Goal: Task Accomplishment & Management: Manage account settings

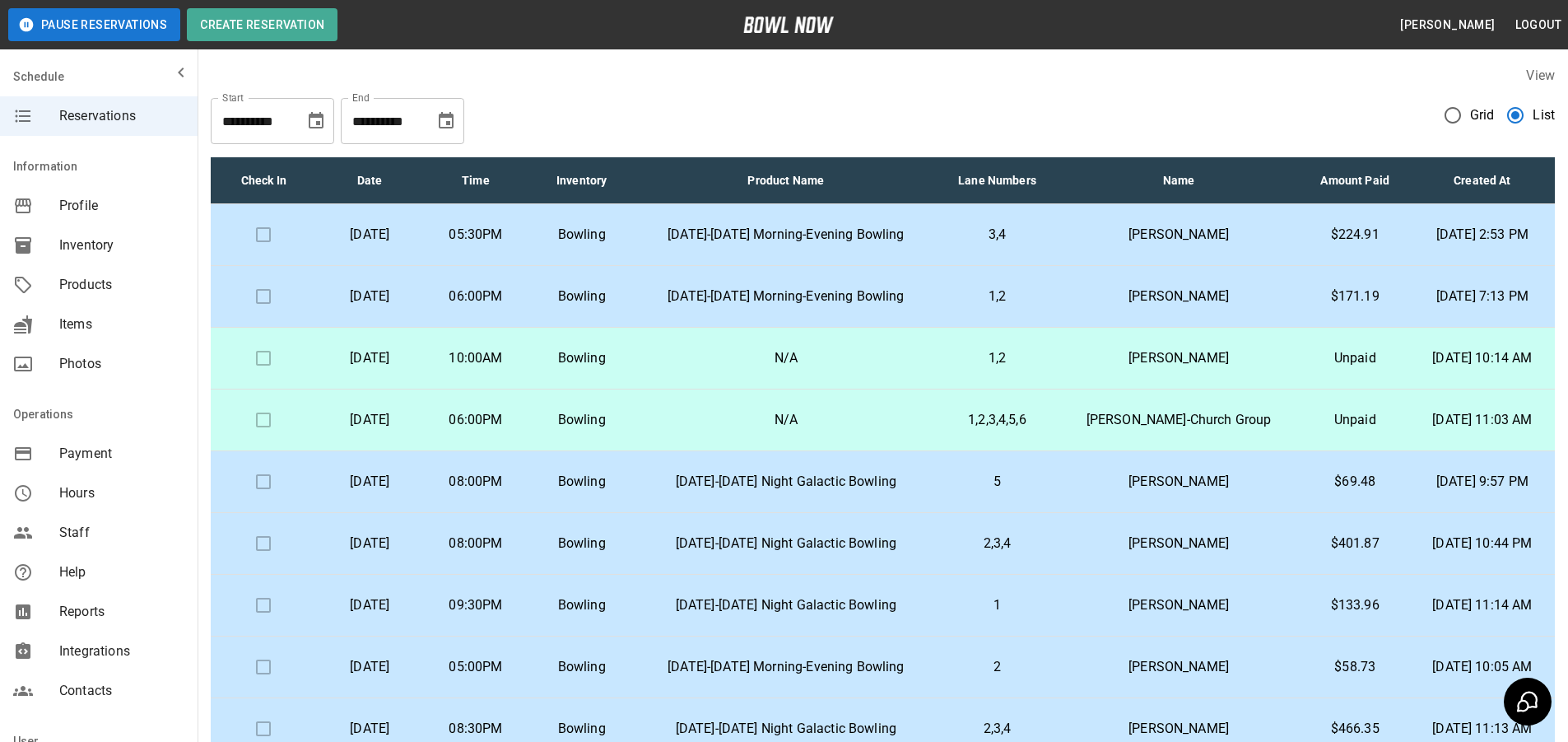
click at [506, 359] on td "10:00AM" at bounding box center [476, 358] width 106 height 62
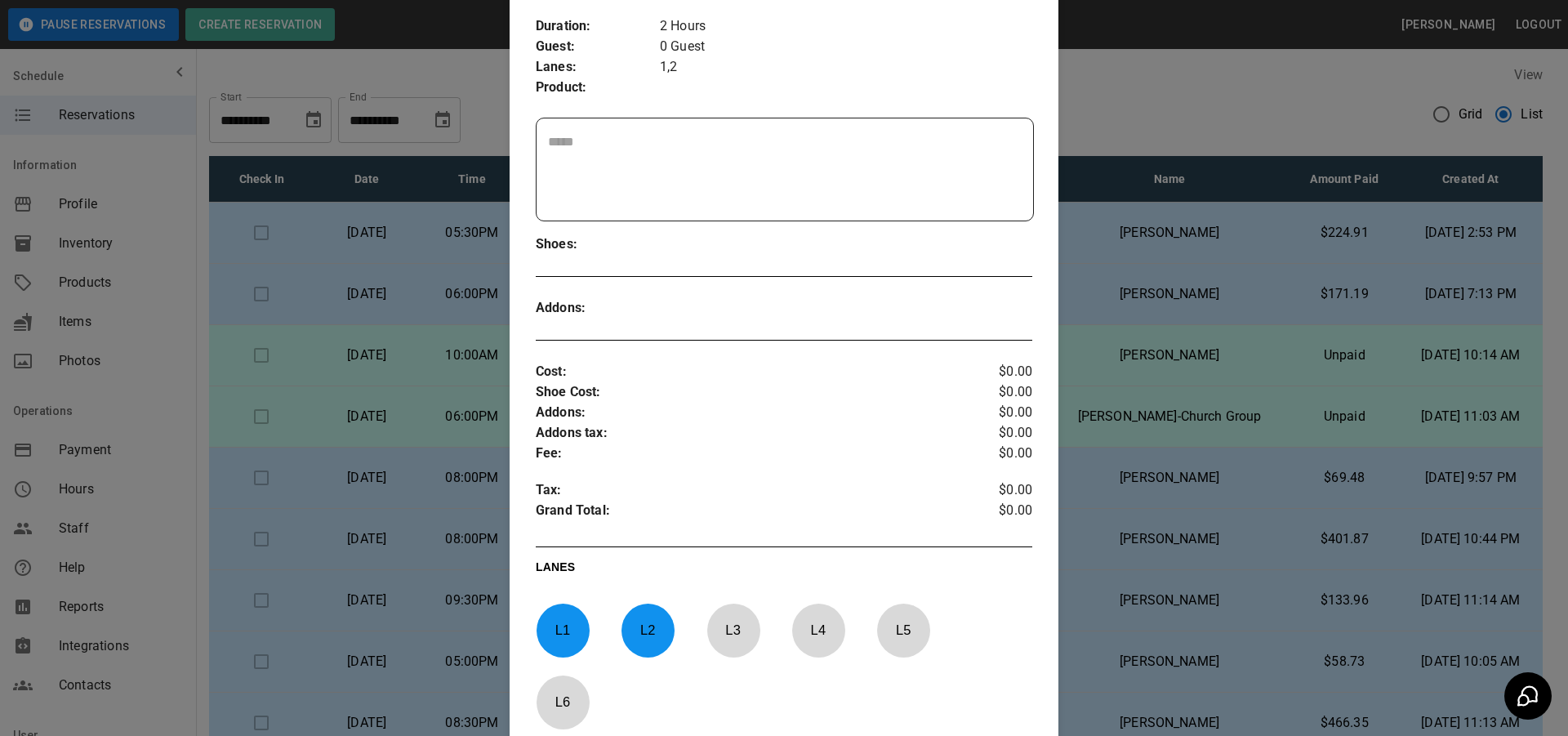
scroll to position [491, 0]
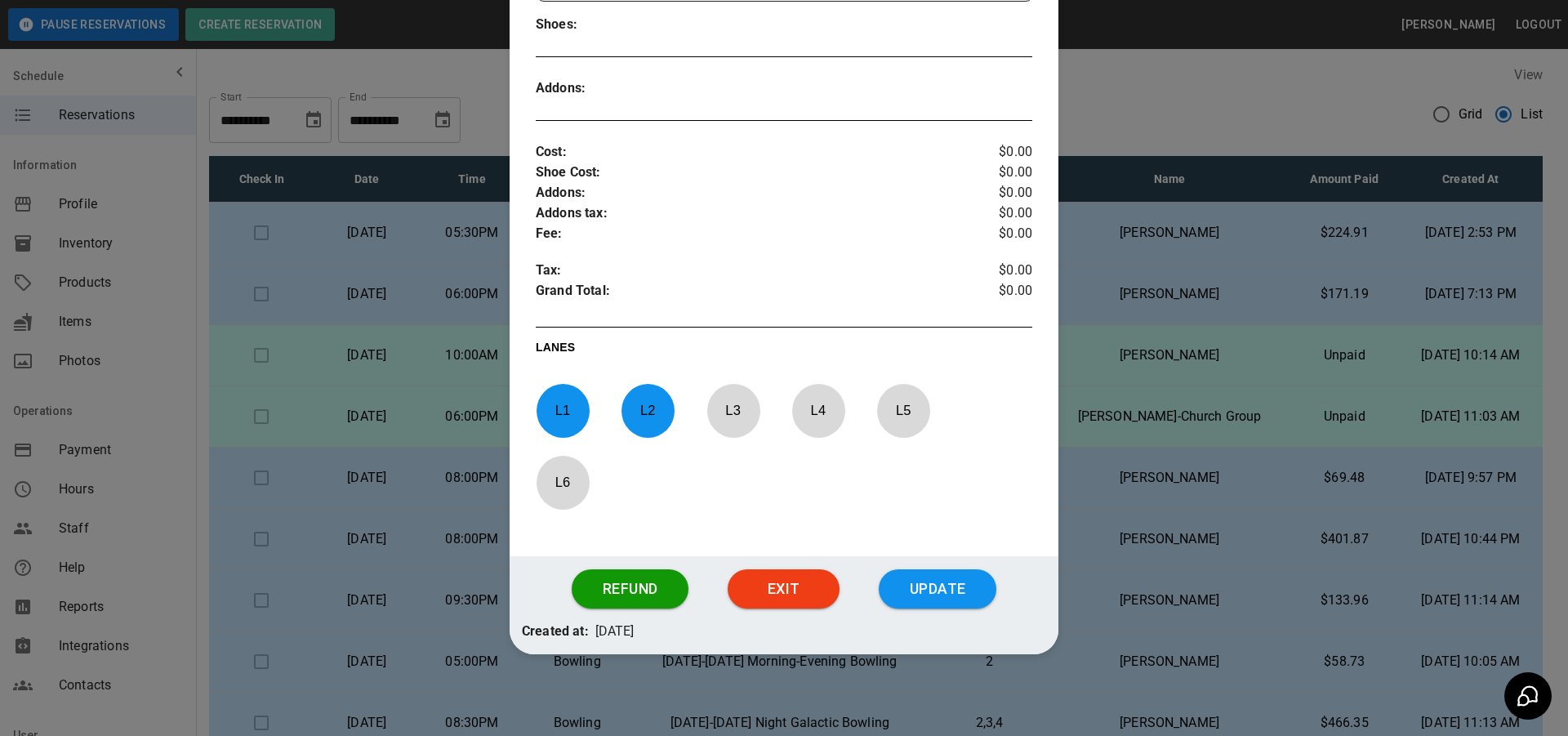
click at [642, 419] on p "L 2" at bounding box center [648, 410] width 54 height 38
click at [562, 418] on p "L 1" at bounding box center [563, 410] width 54 height 38
click at [939, 583] on button "Update" at bounding box center [938, 589] width 118 height 39
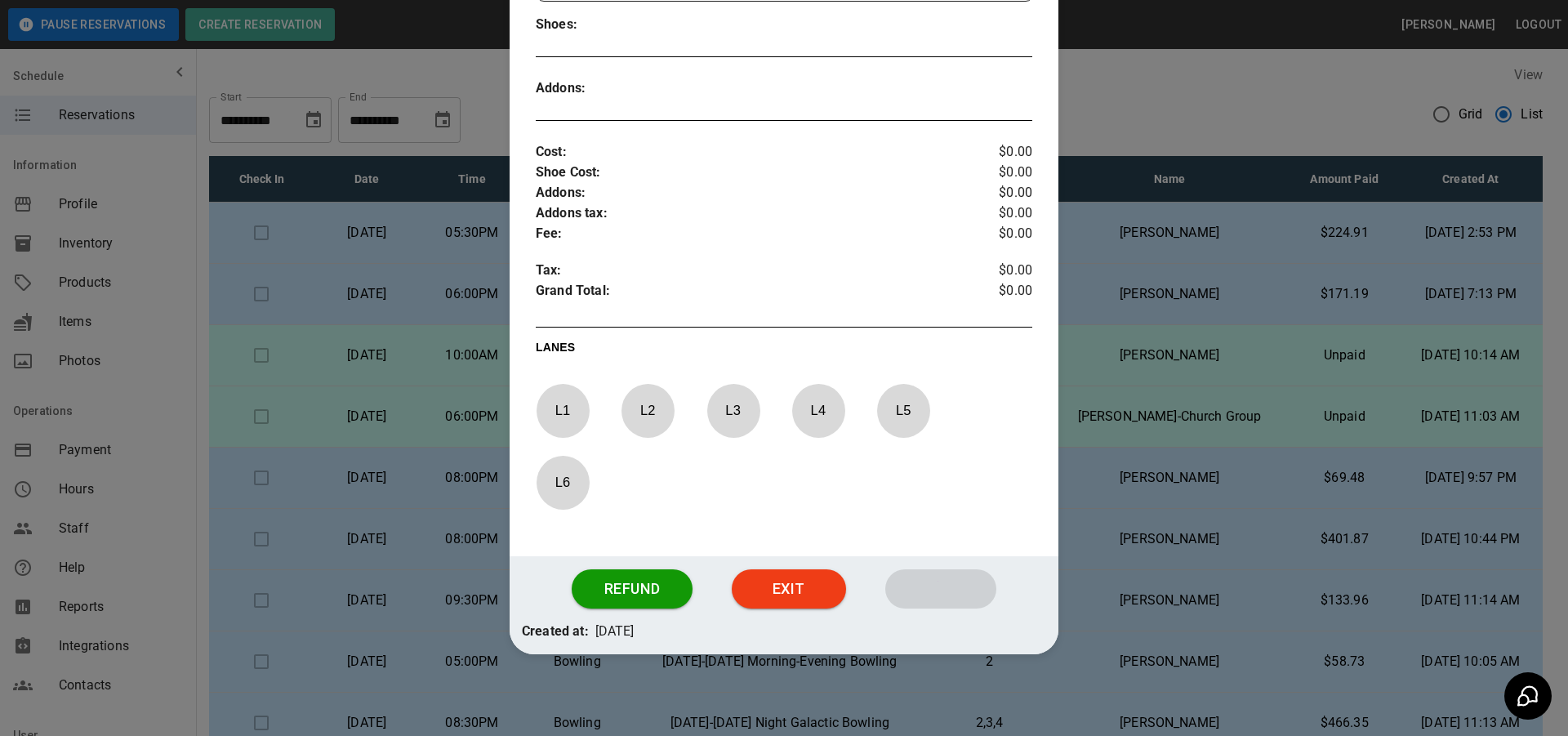
scroll to position [409, 0]
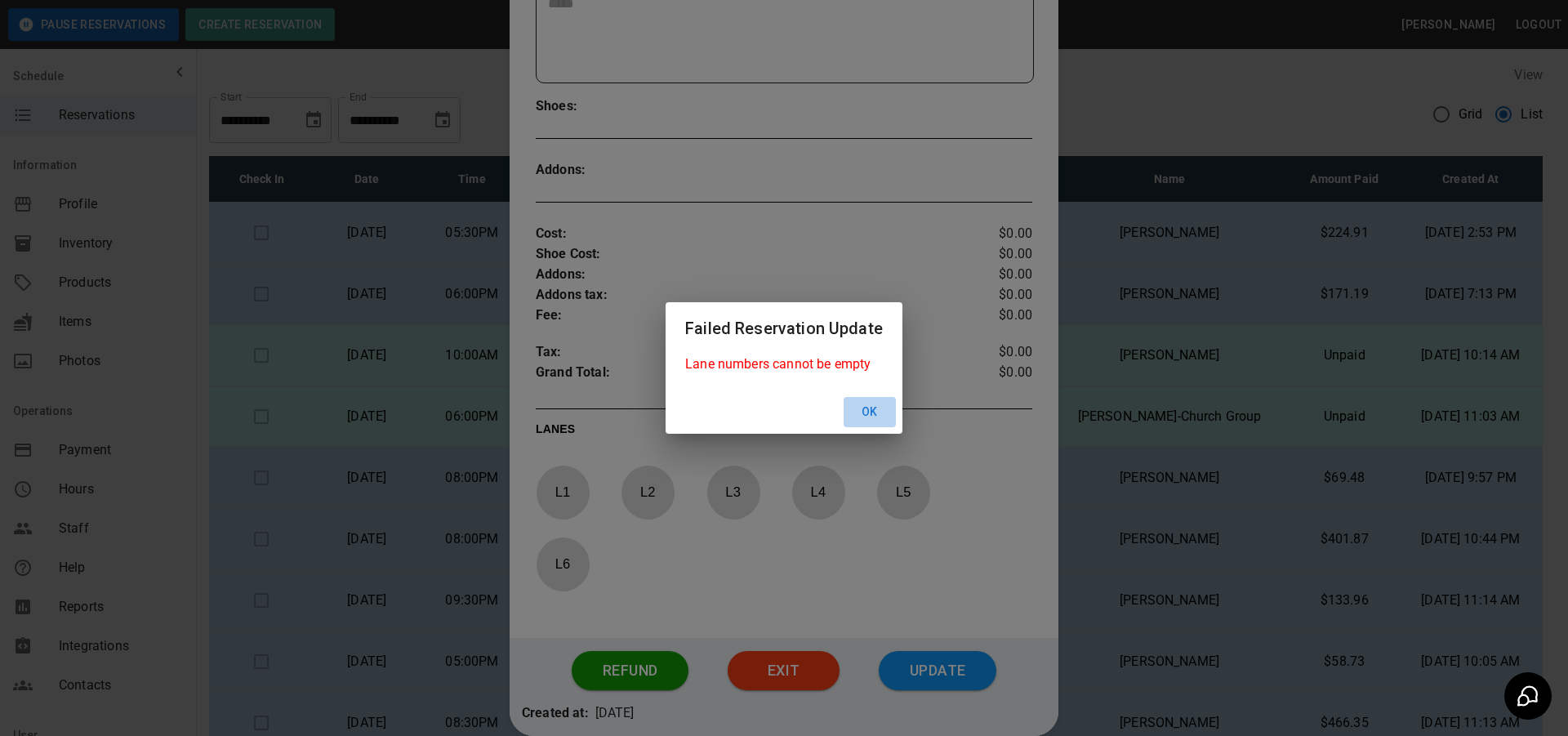
click at [868, 409] on button "Ok" at bounding box center [870, 411] width 52 height 30
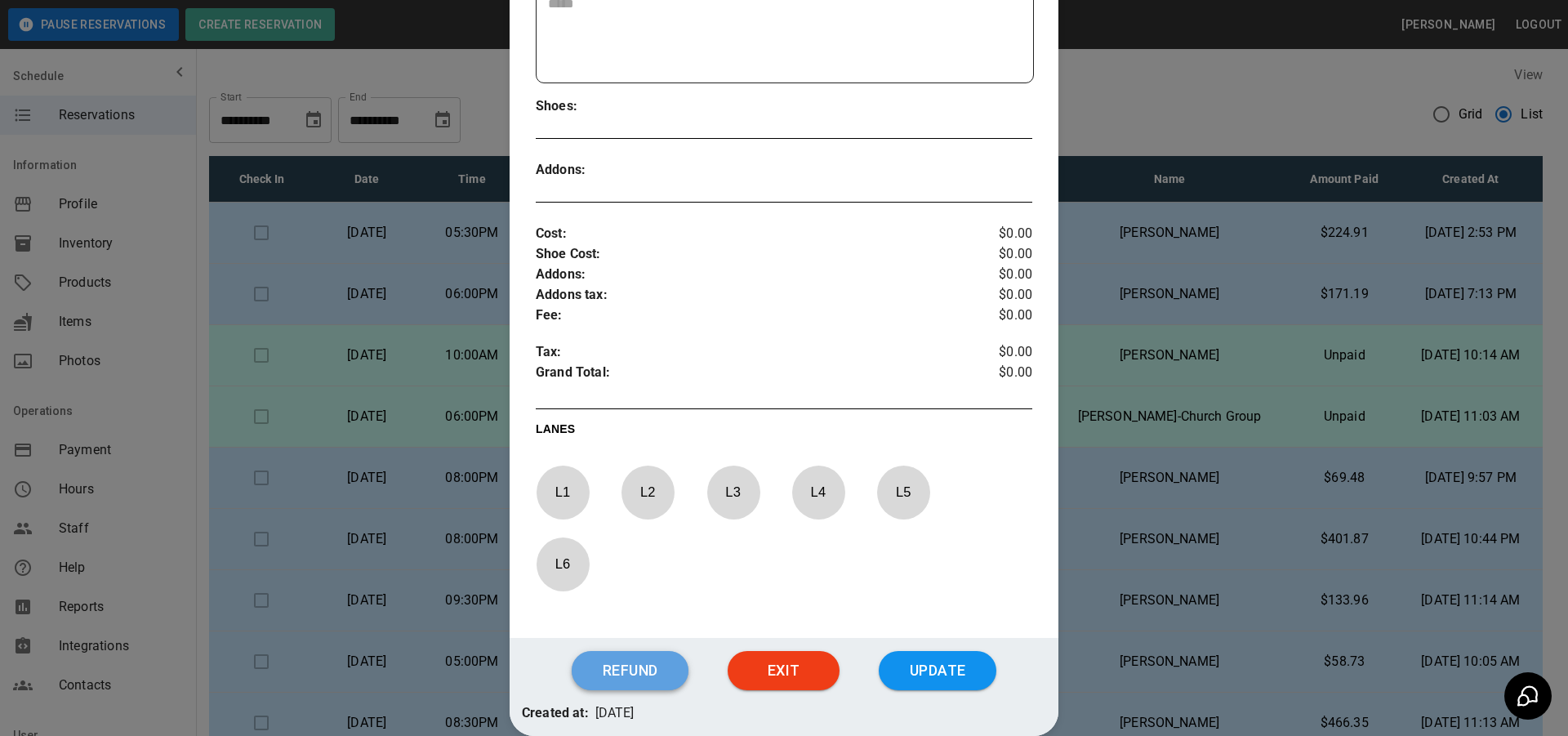
click at [593, 661] on button "Refund" at bounding box center [630, 671] width 117 height 39
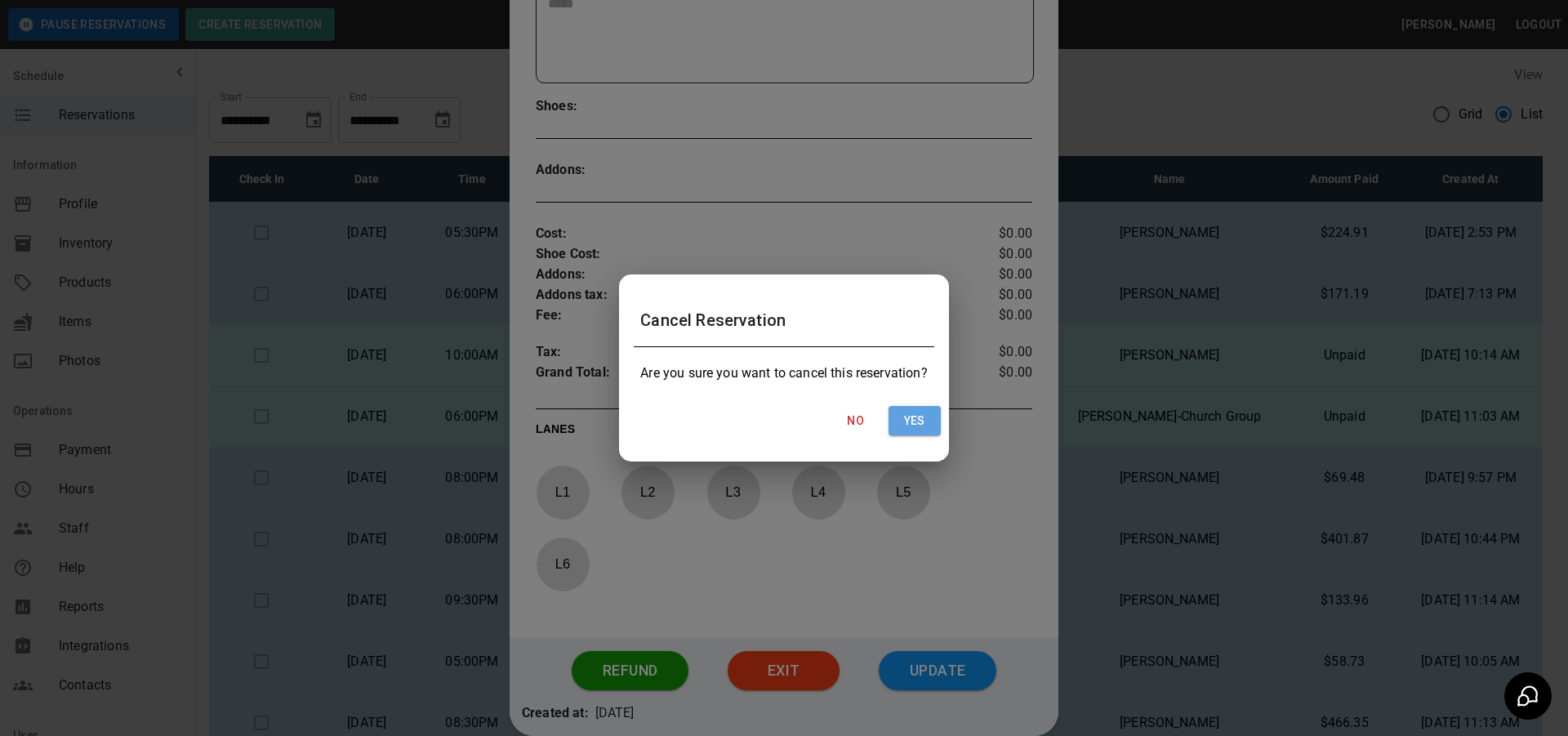
drag, startPoint x: 924, startPoint y: 424, endPoint x: 959, endPoint y: 598, distance: 177.5
click at [924, 428] on button "Yes" at bounding box center [915, 421] width 52 height 30
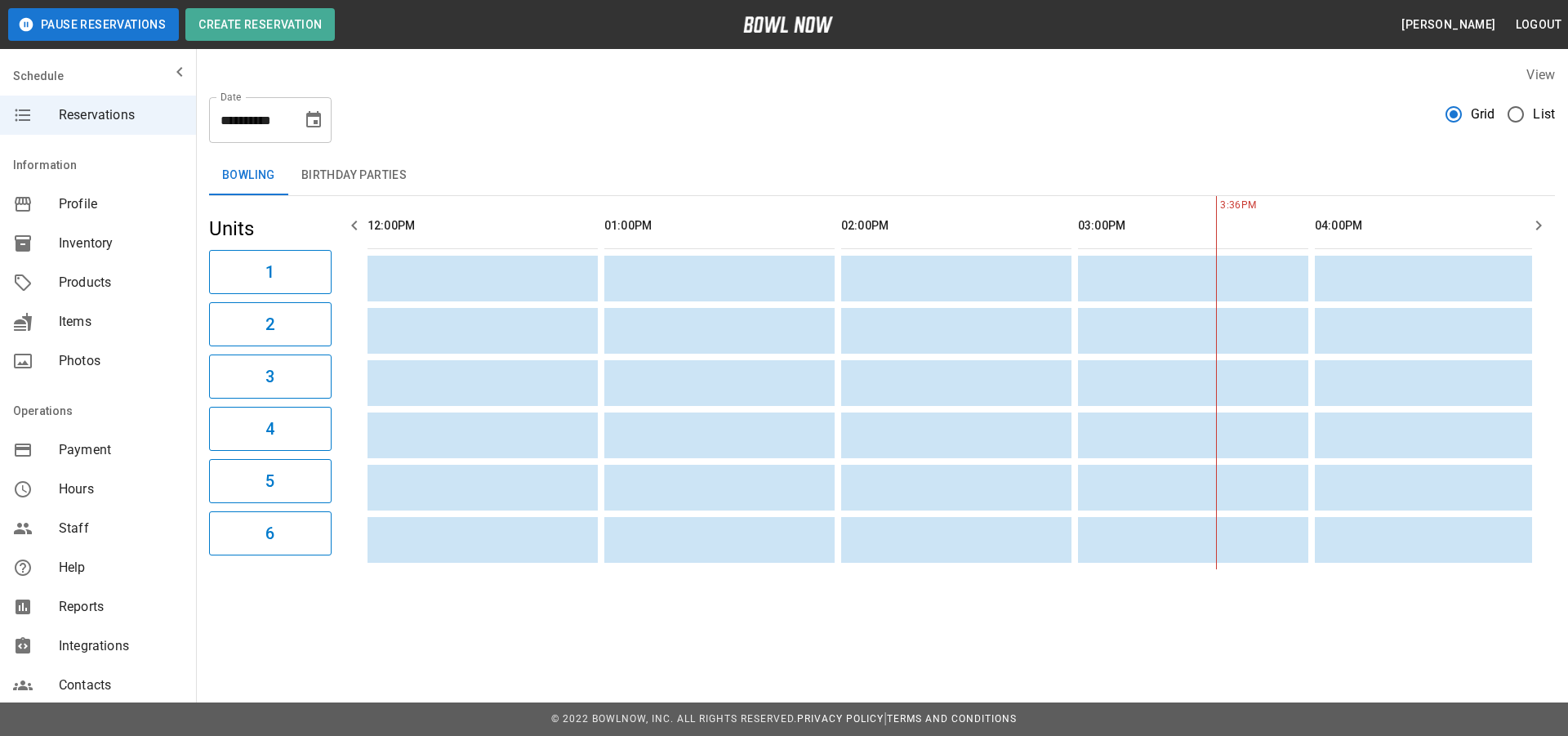
scroll to position [0, 710]
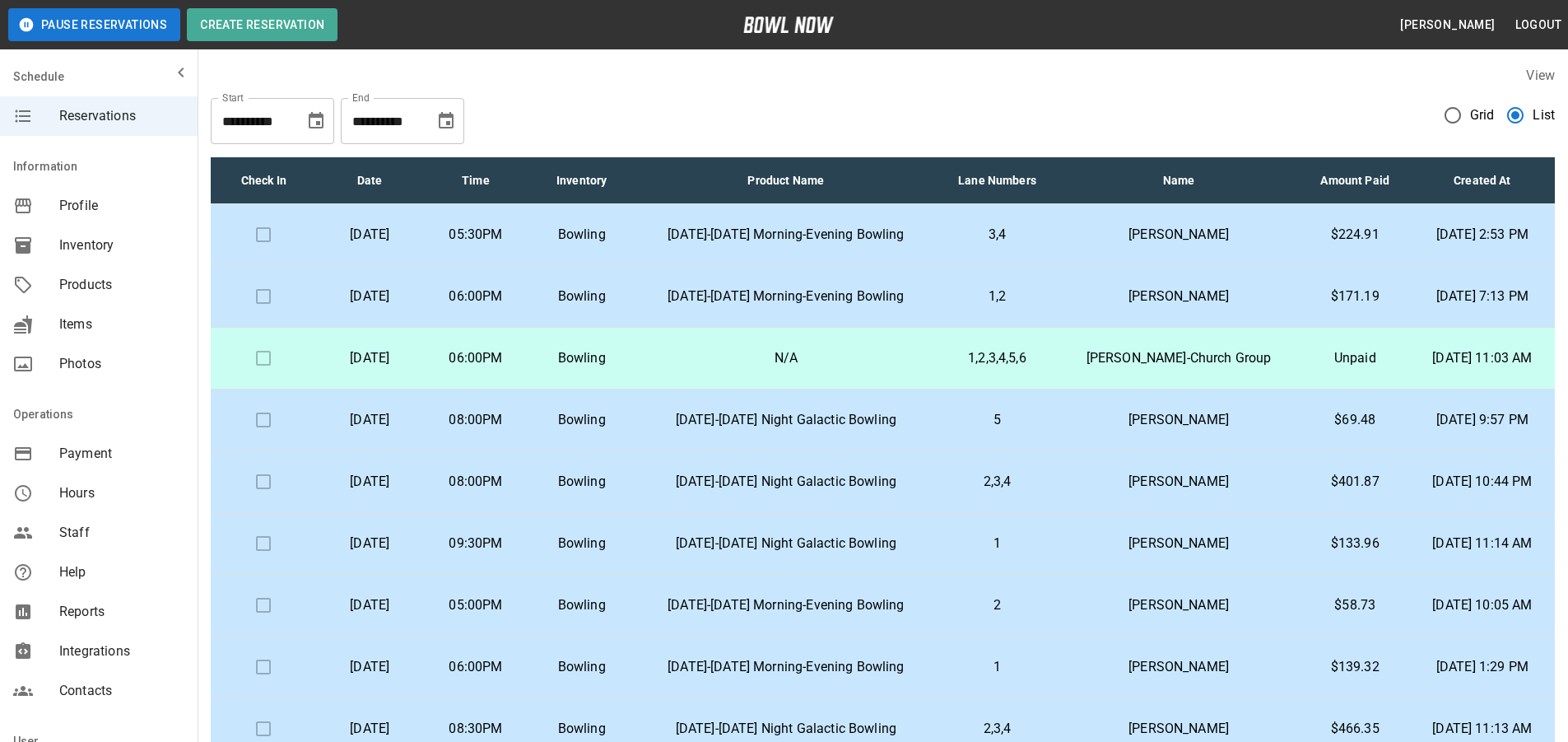
click at [1238, 621] on td "[PERSON_NAME]" at bounding box center [1179, 606] width 243 height 62
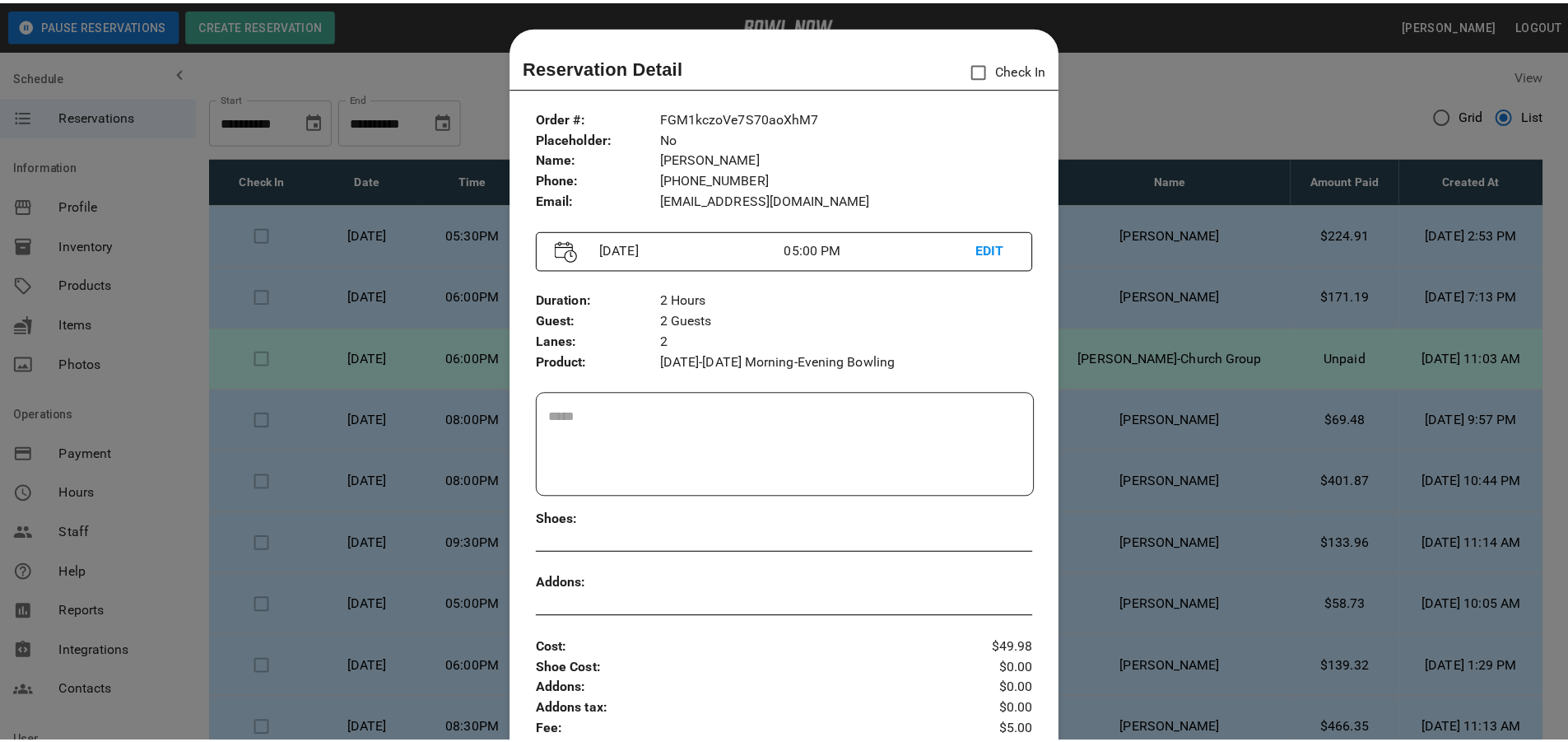
scroll to position [26, 0]
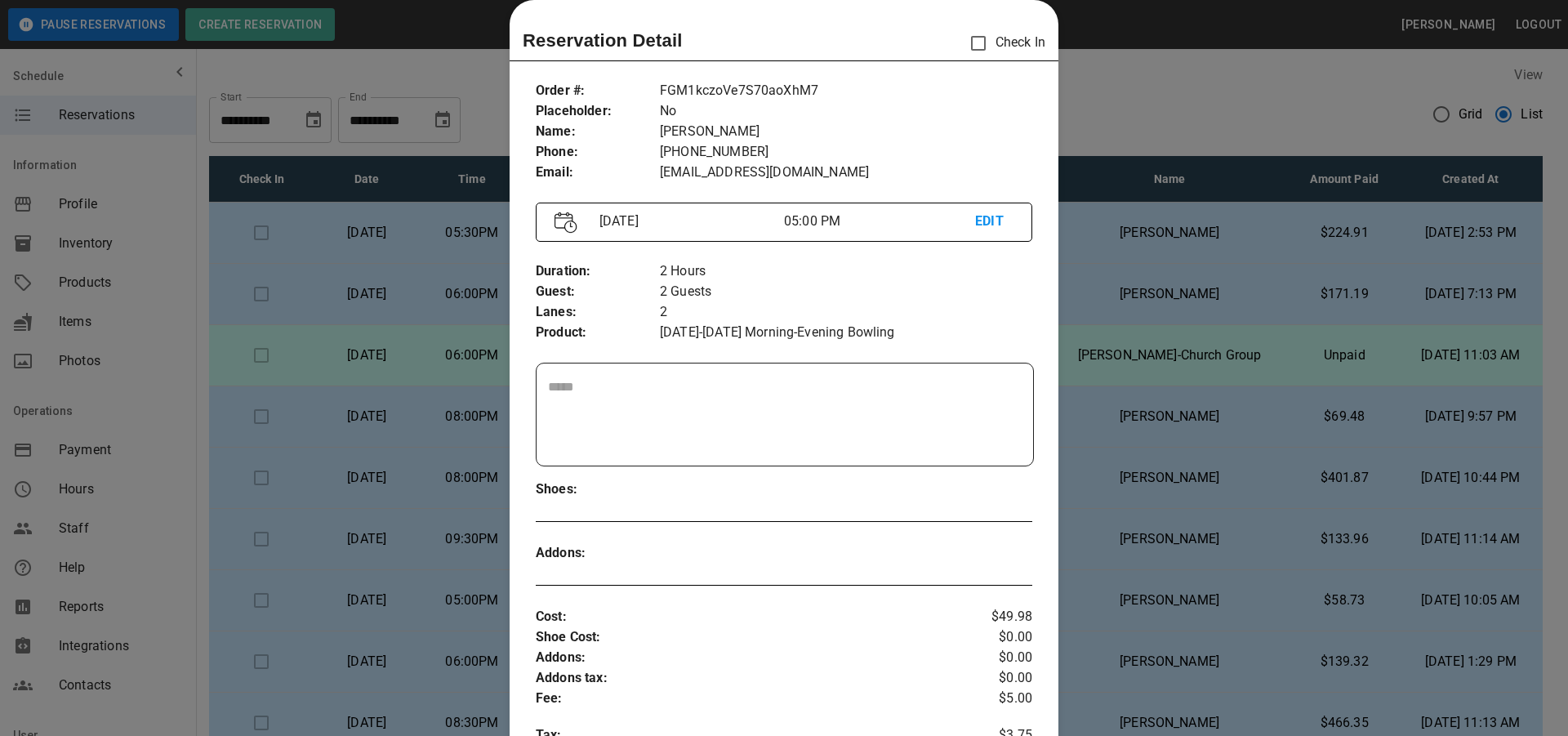
click at [1150, 126] on div at bounding box center [784, 368] width 1568 height 736
